Goal: Find specific page/section: Find specific page/section

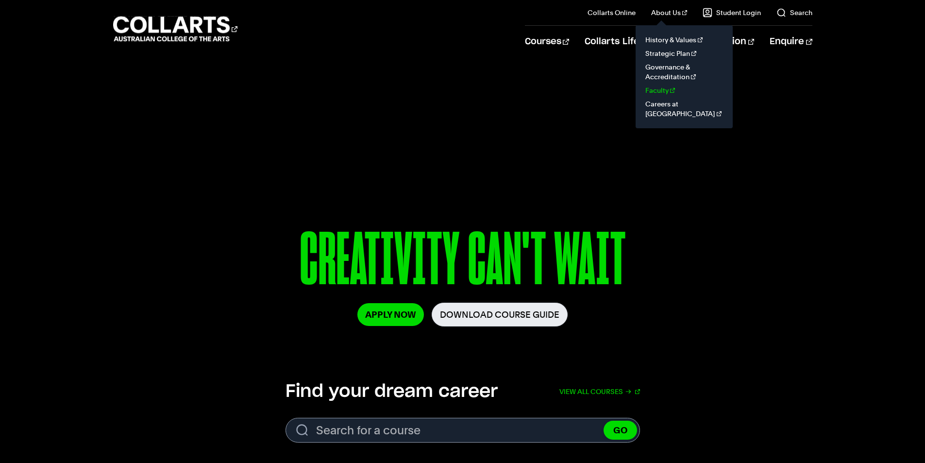
click at [668, 90] on link "Faculty" at bounding box center [684, 91] width 82 height 14
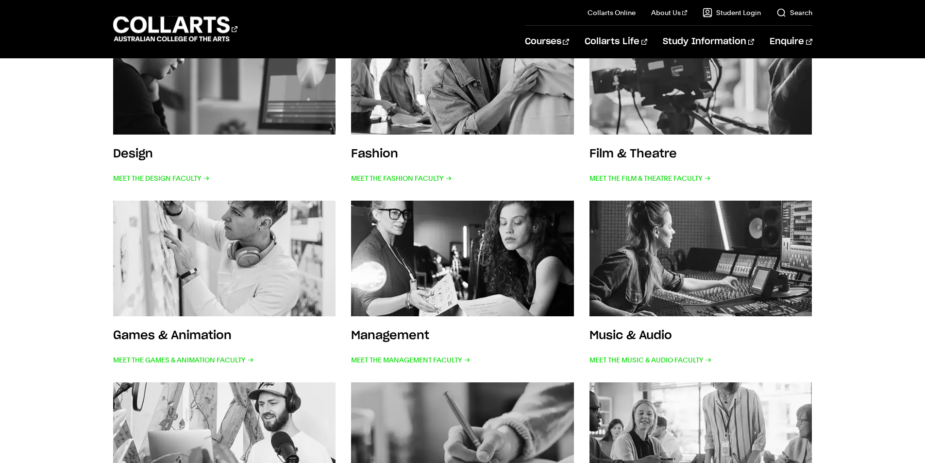
scroll to position [243, 0]
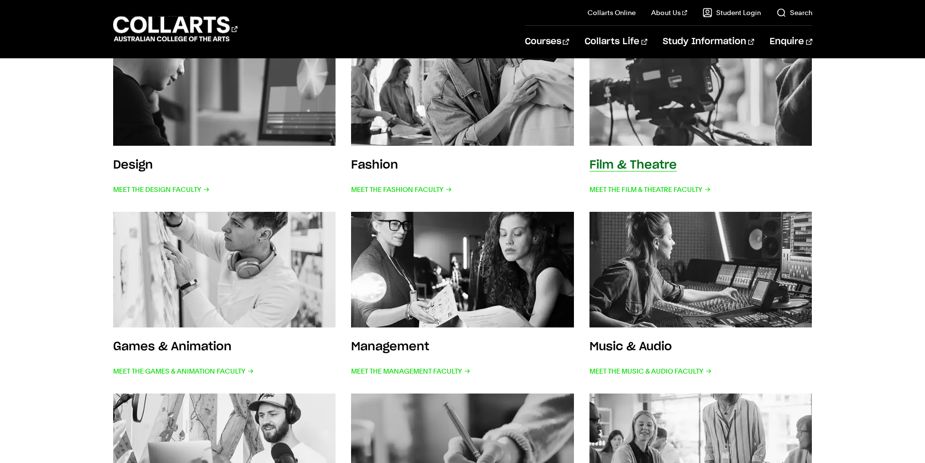
click at [653, 188] on span "Meet the Film & Theatre Faculty" at bounding box center [650, 190] width 121 height 14
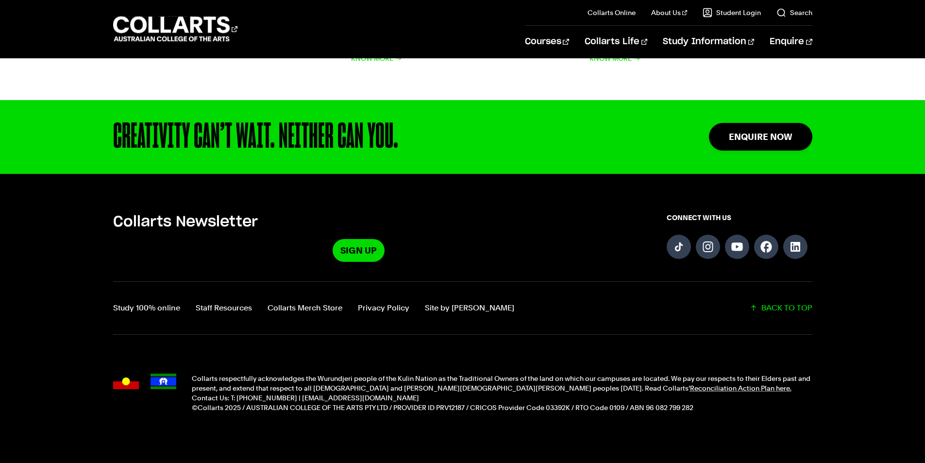
scroll to position [1458, 0]
